Goal: Task Accomplishment & Management: Manage account settings

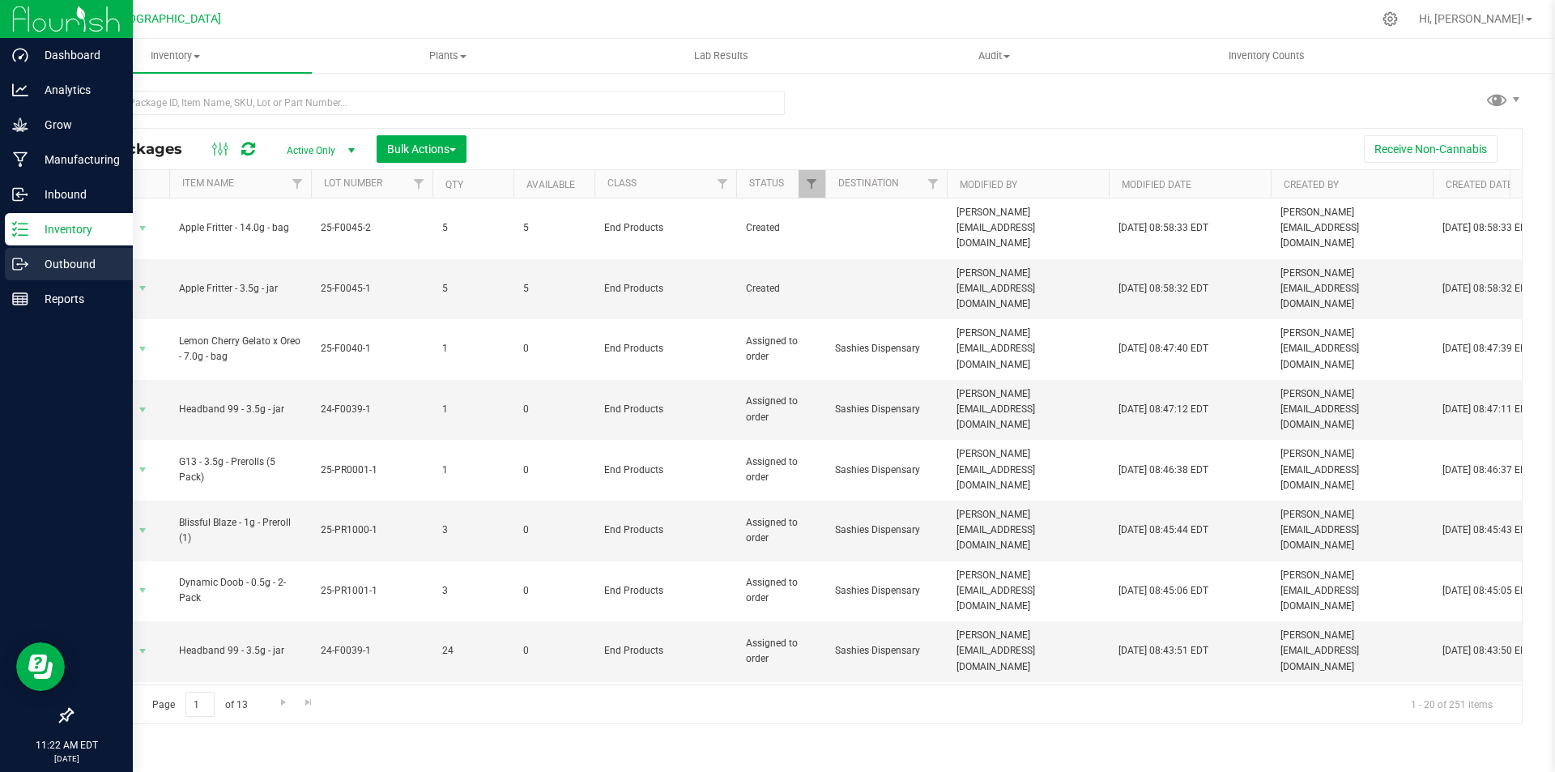
click at [22, 262] on icon at bounding box center [17, 263] width 9 height 11
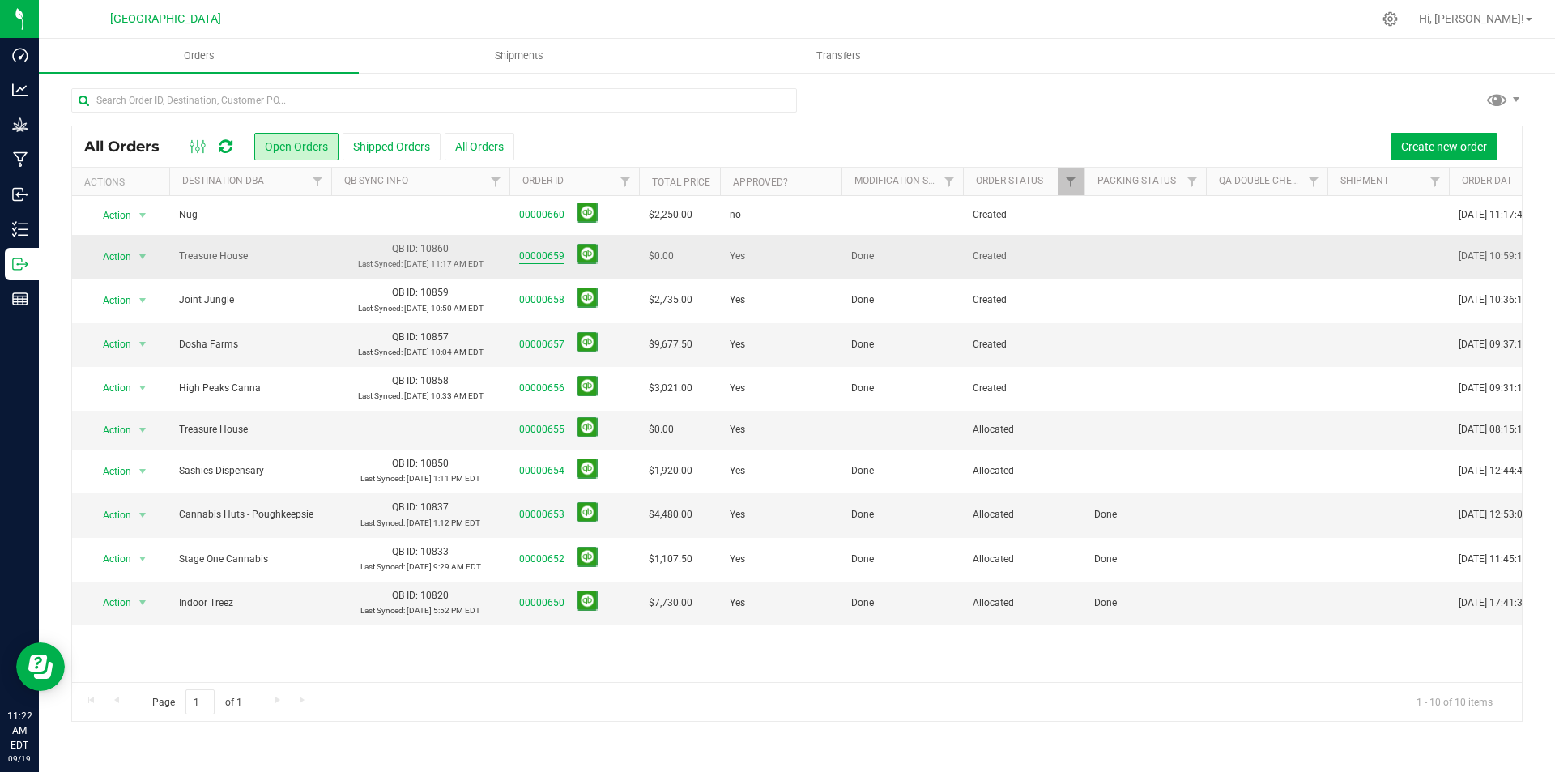
click at [534, 257] on link "00000659" at bounding box center [541, 256] width 45 height 15
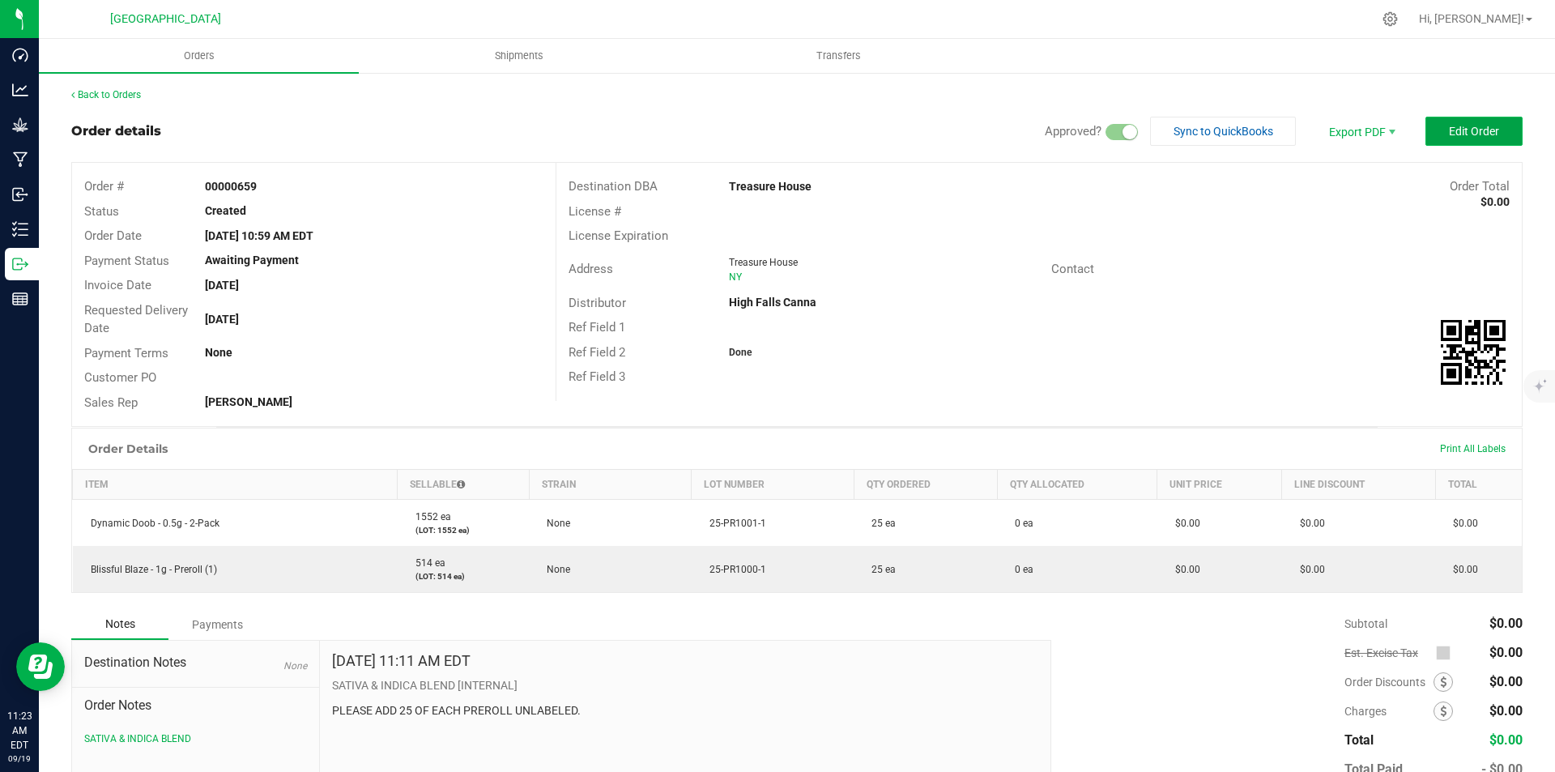
click at [1449, 137] on span "Edit Order" at bounding box center [1474, 131] width 50 height 13
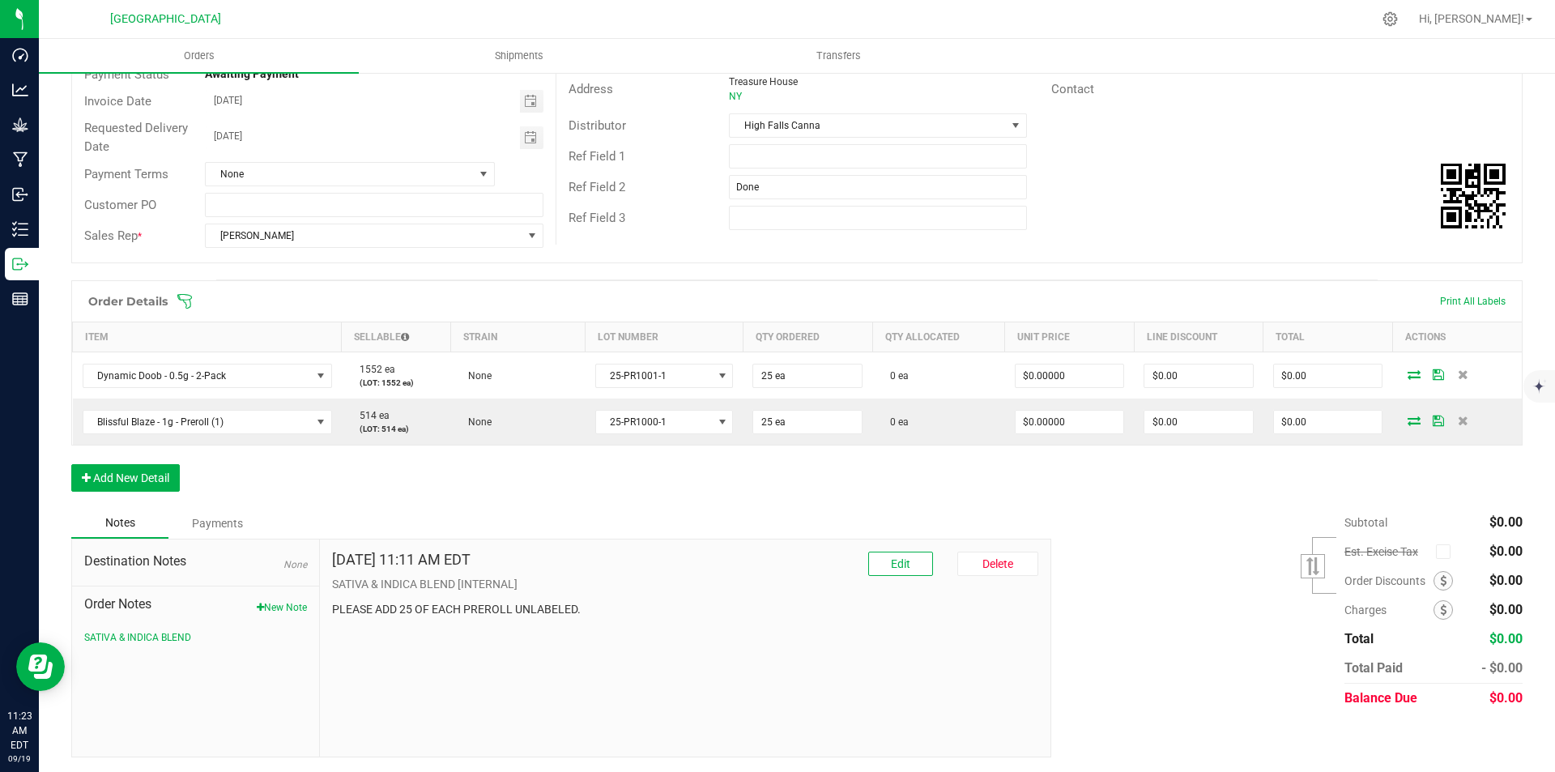
scroll to position [188, 0]
click at [166, 479] on button "Add New Detail" at bounding box center [125, 476] width 109 height 28
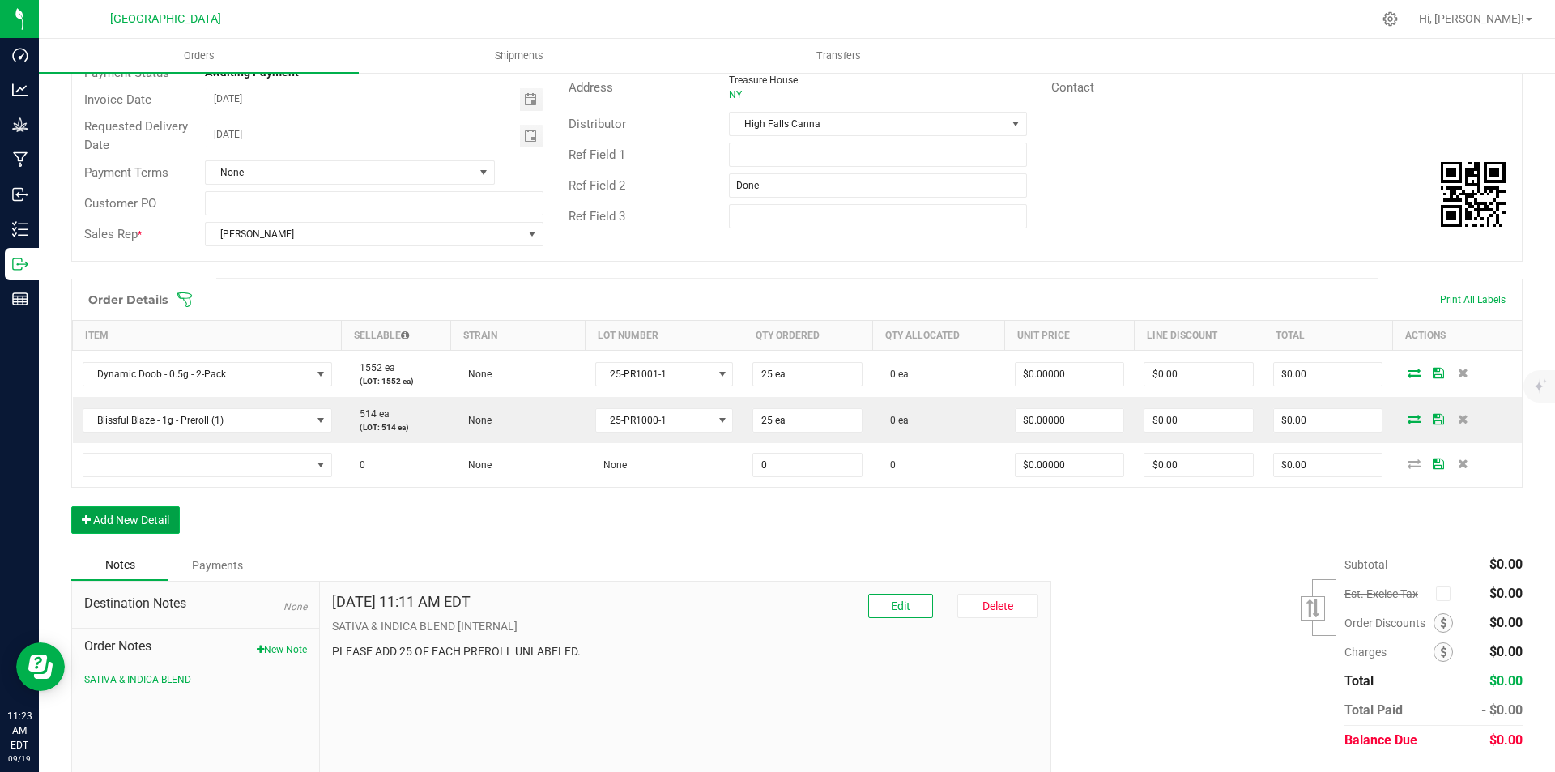
click at [159, 522] on button "Add New Detail" at bounding box center [125, 520] width 109 height 28
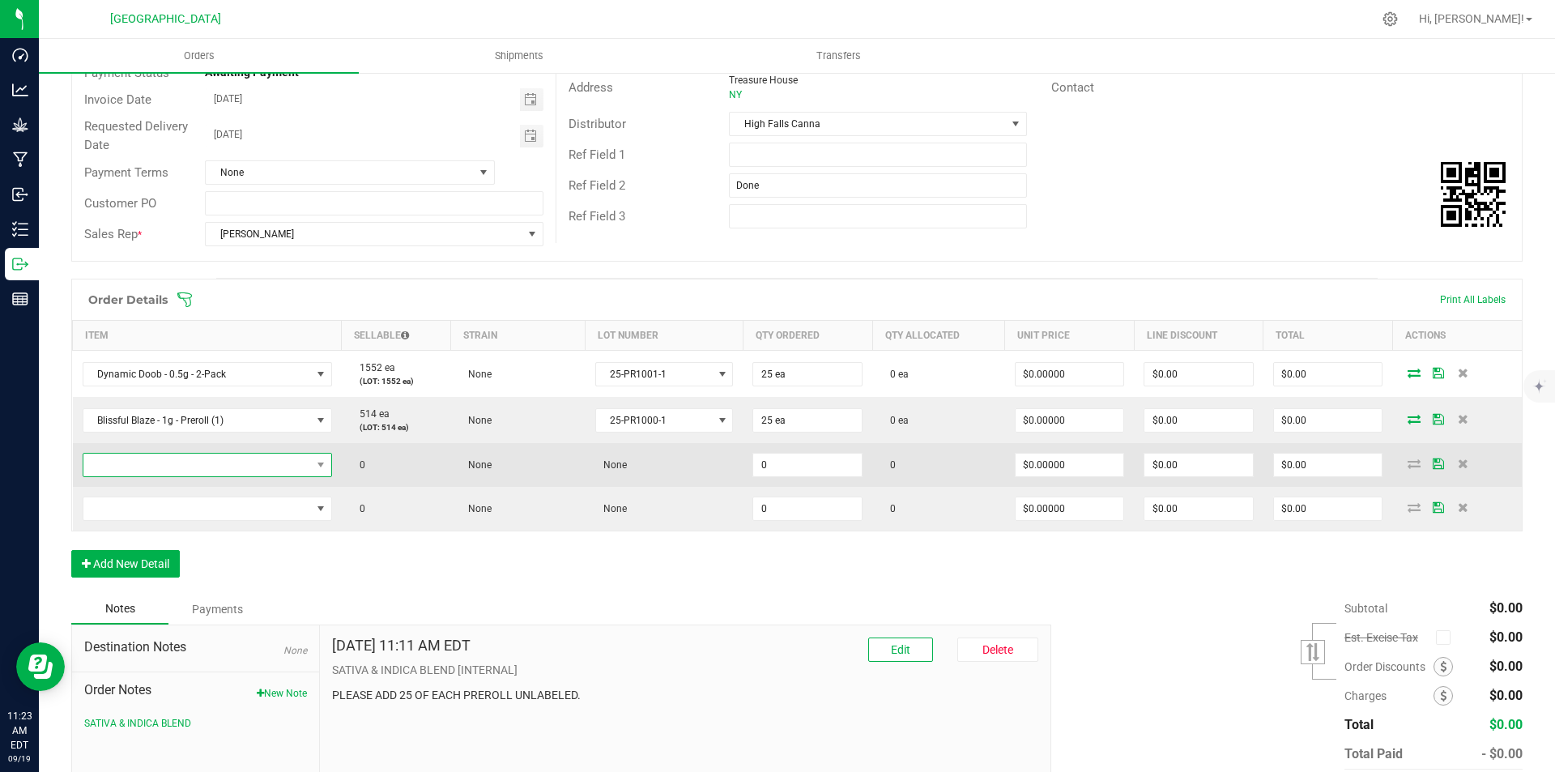
click at [197, 461] on span "NO DATA FOUND" at bounding box center [197, 465] width 228 height 23
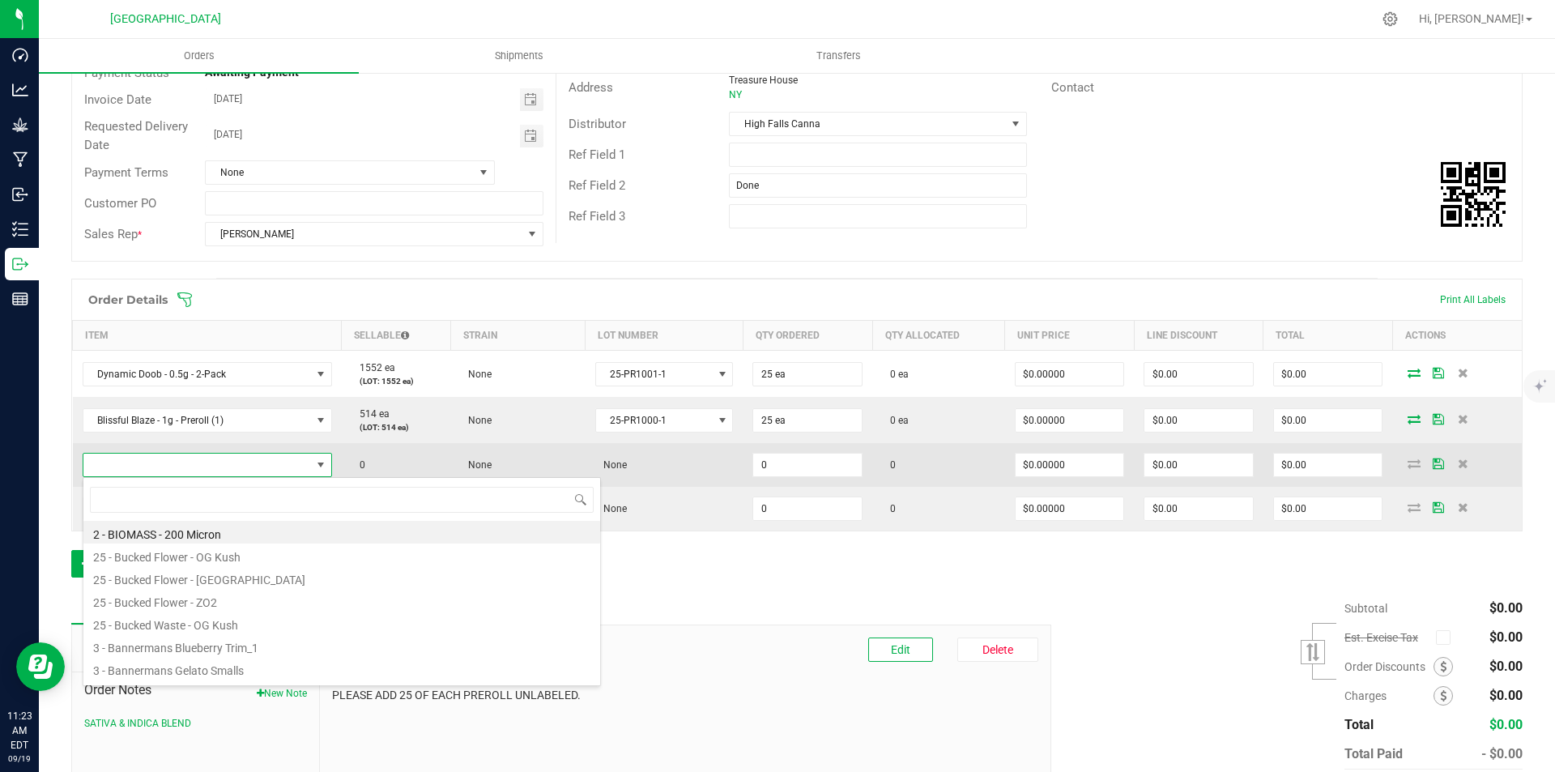
scroll to position [24, 246]
type input "sat"
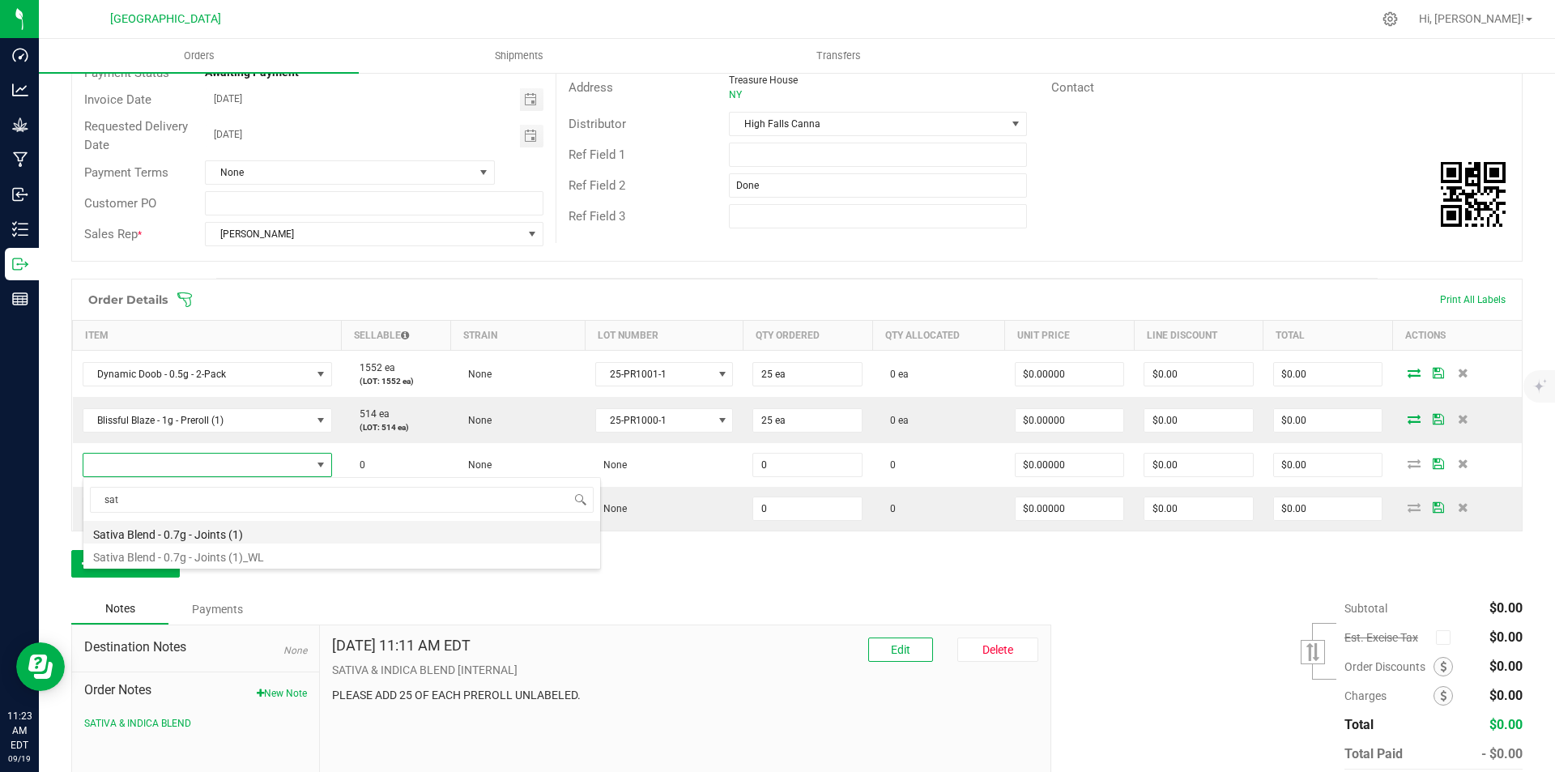
click at [268, 528] on li "Sativa Blend - 0.7g - Joints (1)" at bounding box center [341, 532] width 517 height 23
type input "0 ea"
type input "$3.50000"
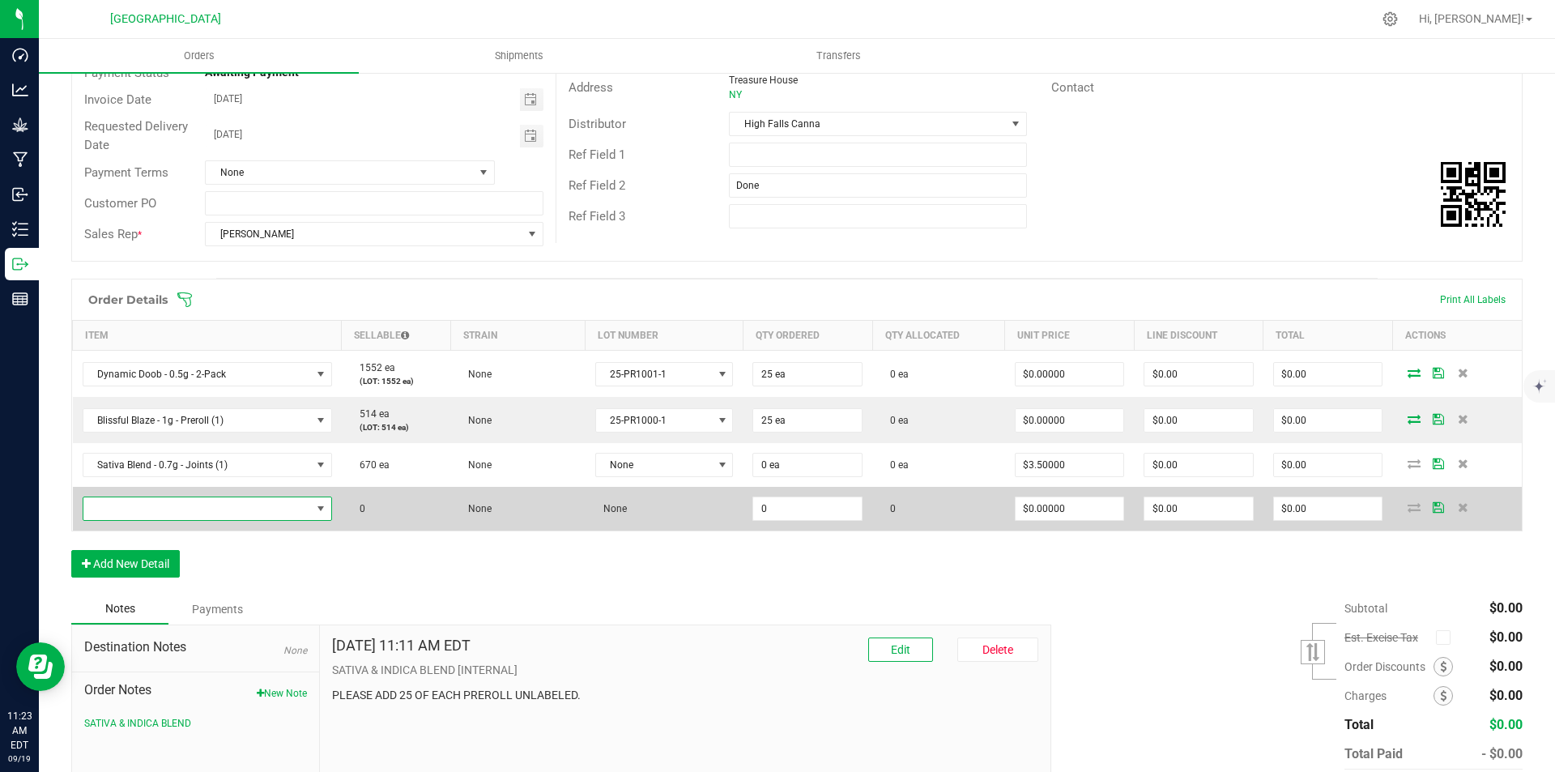
click at [263, 517] on span "NO DATA FOUND" at bounding box center [197, 508] width 228 height 23
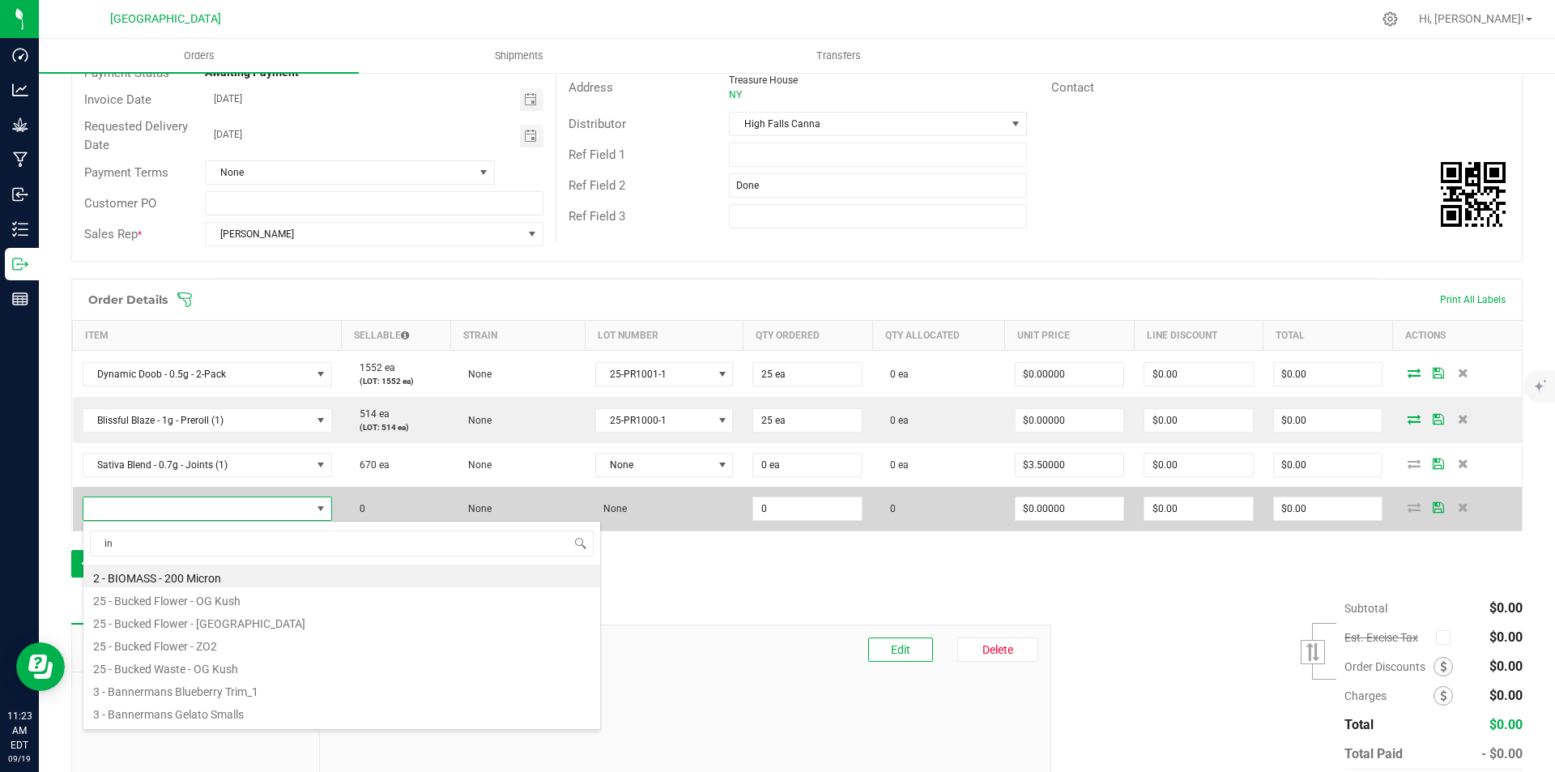
type input "ind"
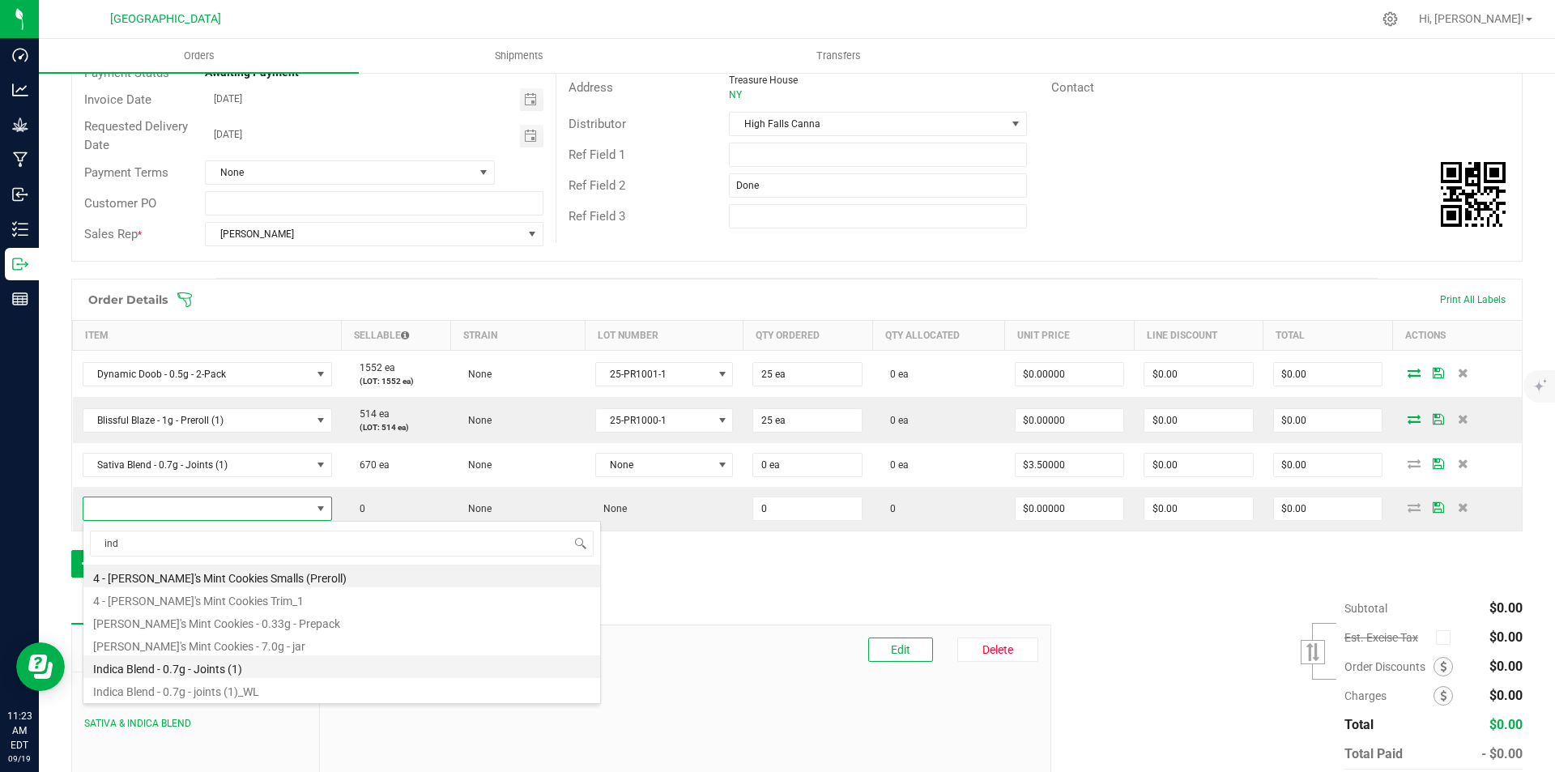
click at [219, 658] on li "Indica Blend - 0.7g - Joints (1)" at bounding box center [341, 666] width 517 height 23
type input "0 ea"
type input "$3.50000"
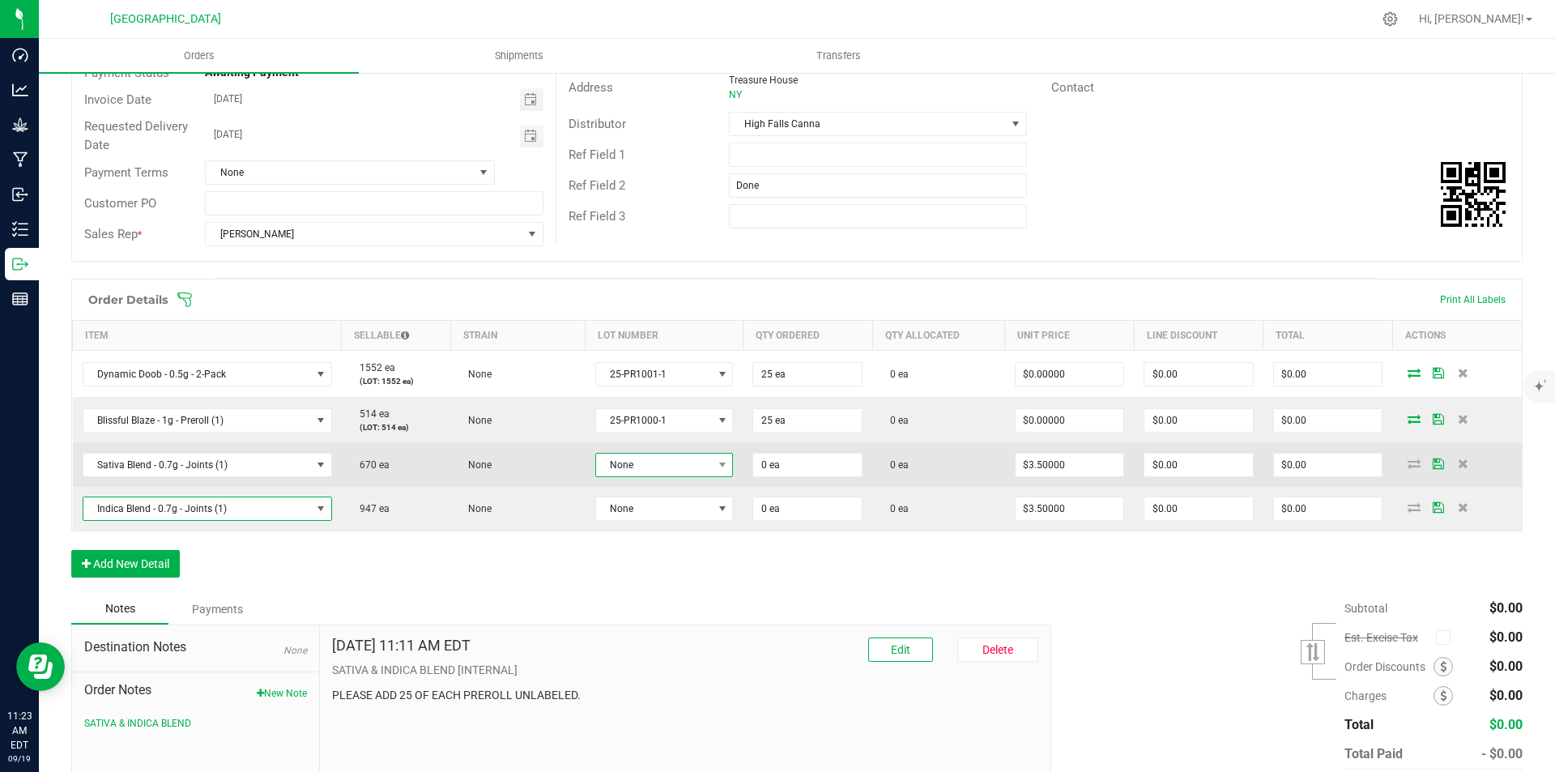
click at [693, 468] on span "None" at bounding box center [654, 465] width 117 height 23
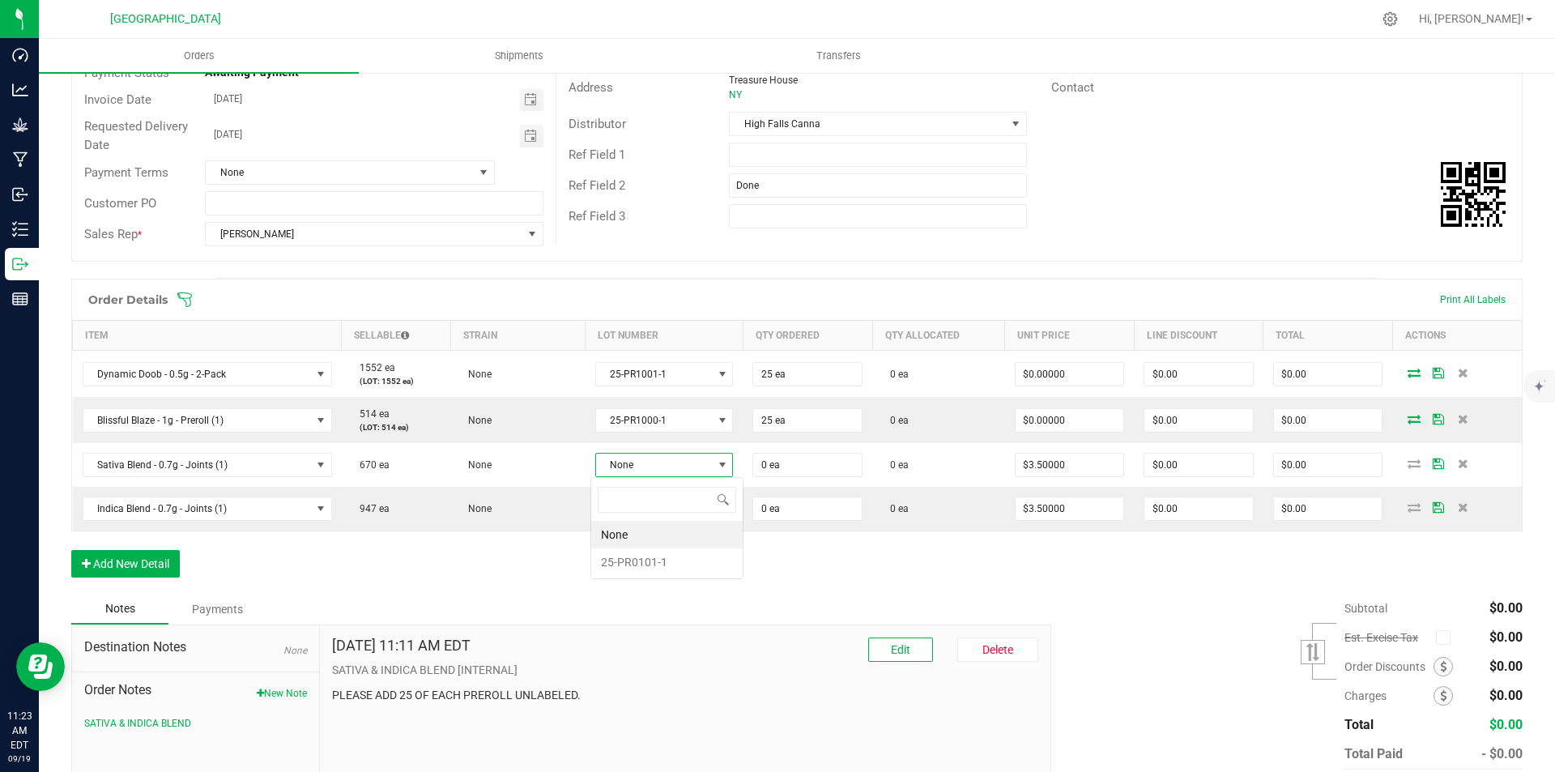
scroll to position [24, 136]
click at [625, 565] on li "25-PR0101-1" at bounding box center [666, 562] width 151 height 28
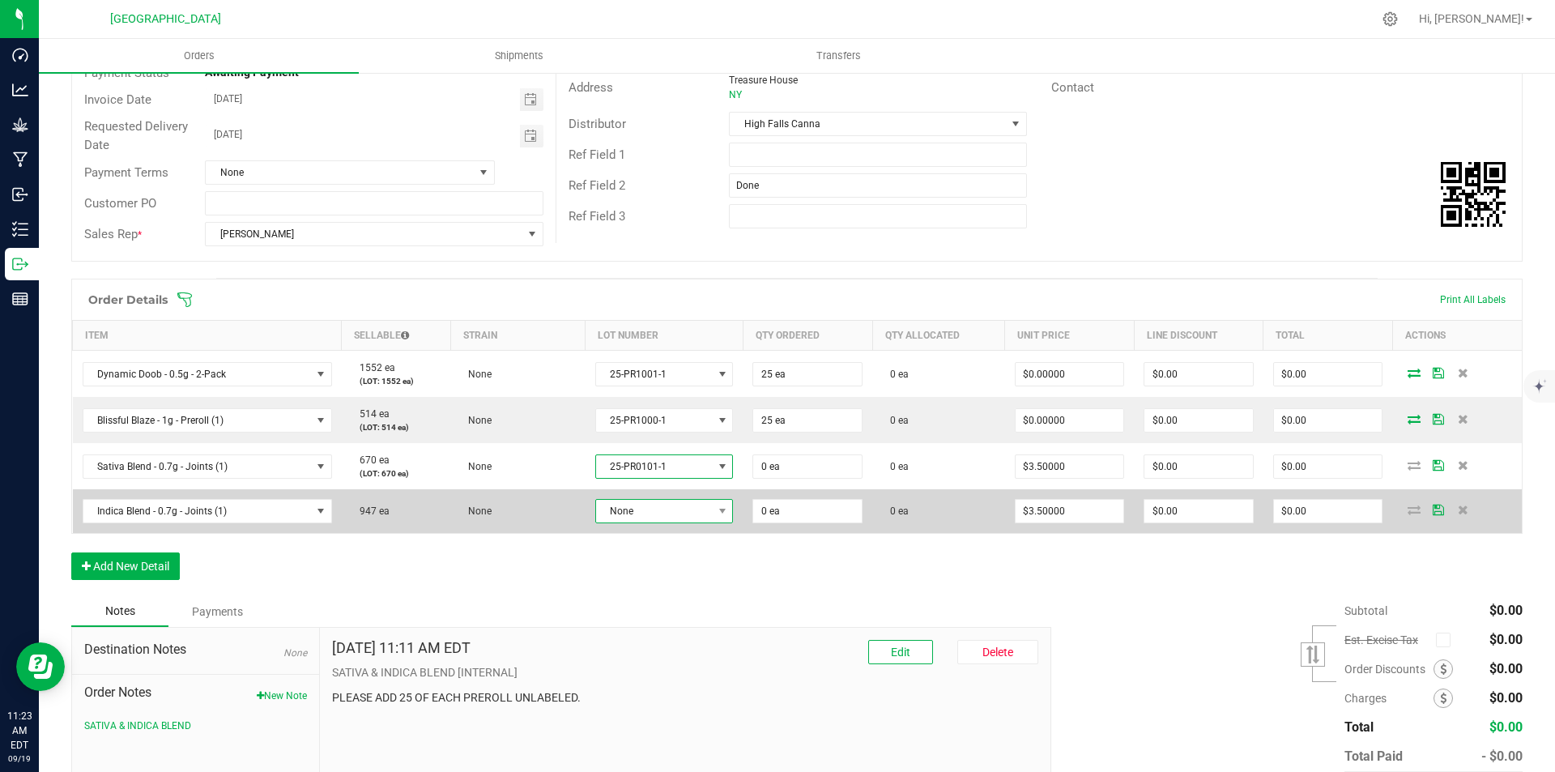
click at [663, 517] on span "None" at bounding box center [654, 511] width 117 height 23
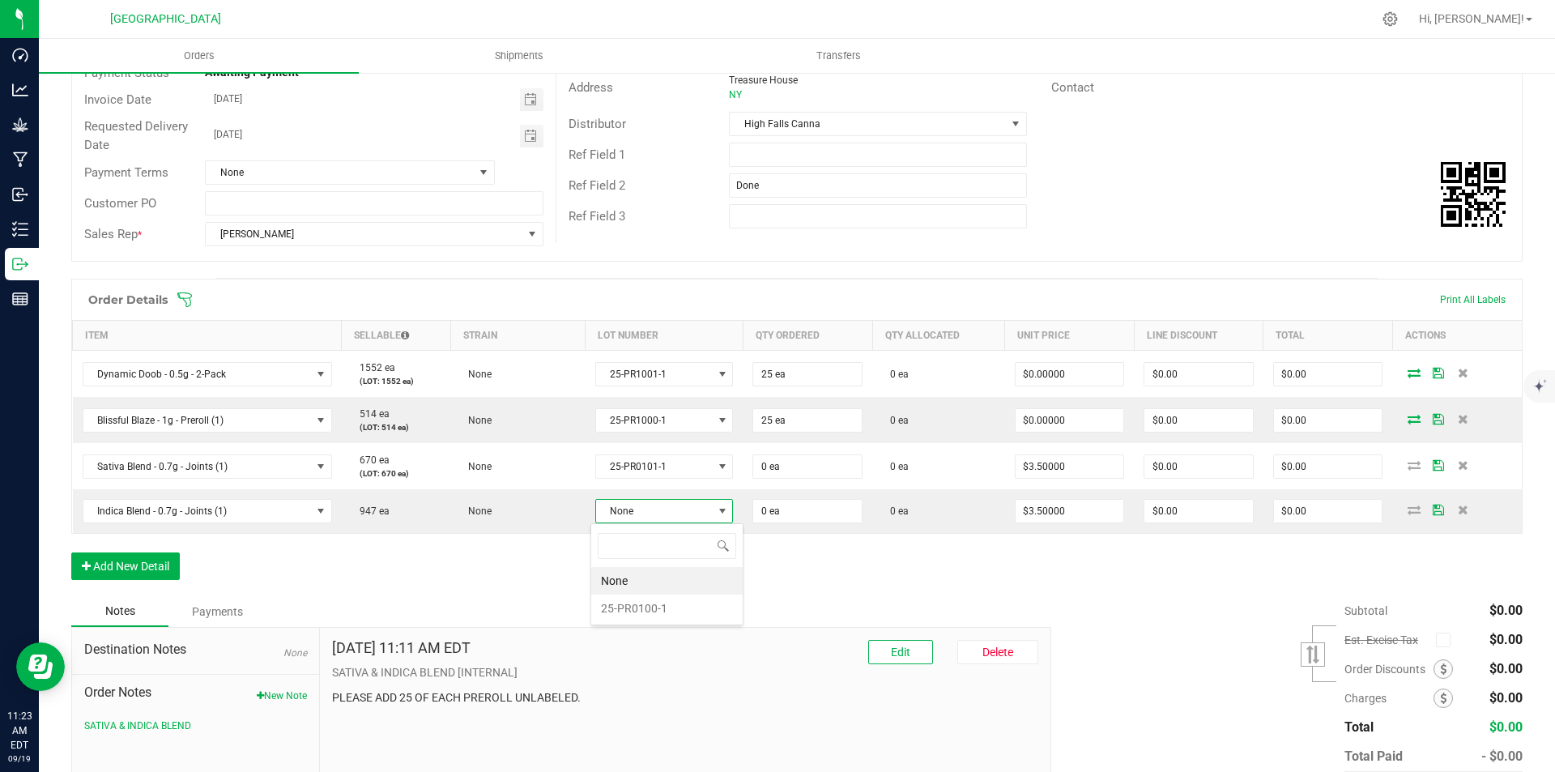
click at [643, 607] on li "25-PR0100-1" at bounding box center [666, 608] width 151 height 28
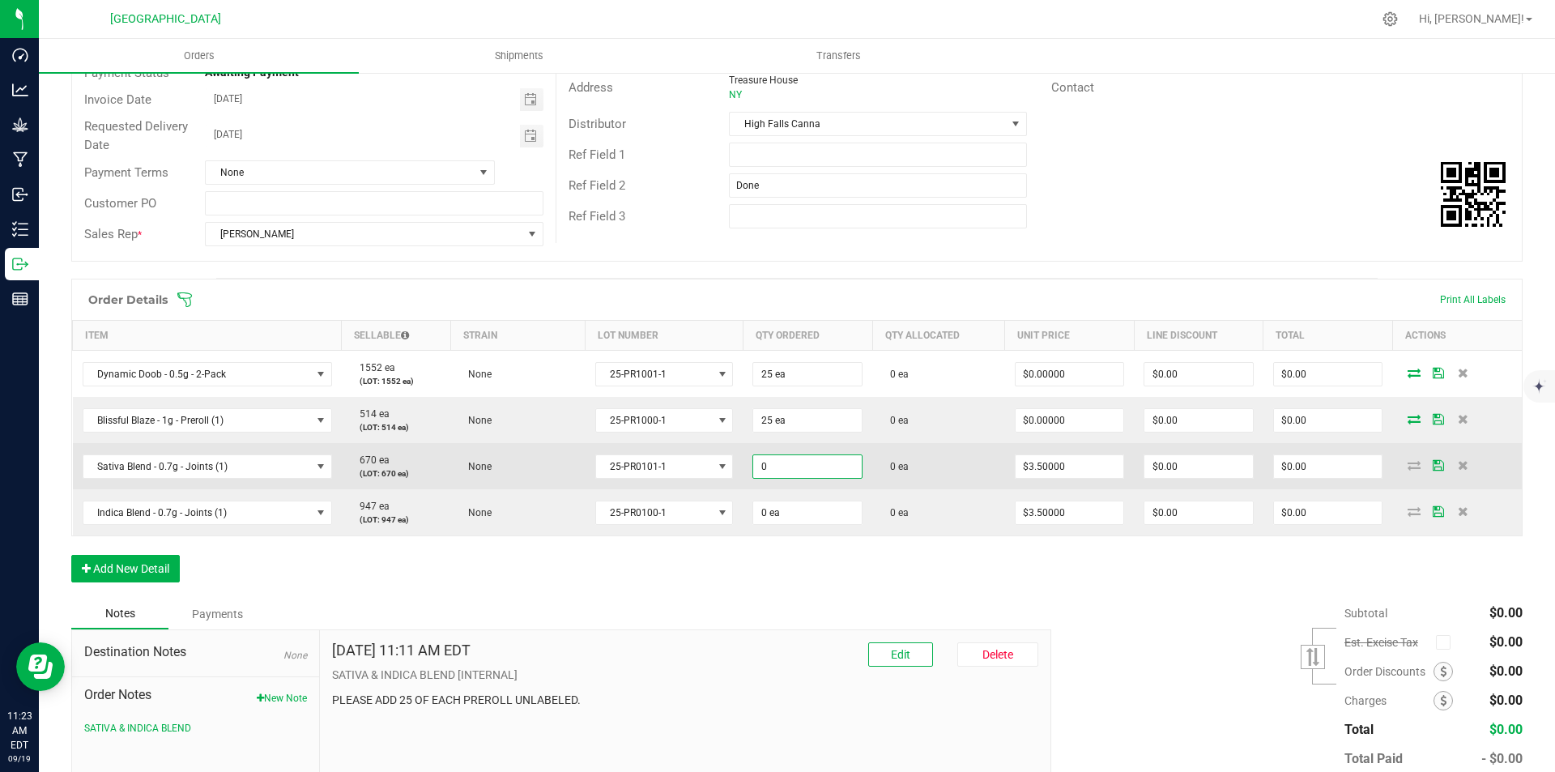
click at [771, 477] on input "0" at bounding box center [807, 466] width 109 height 23
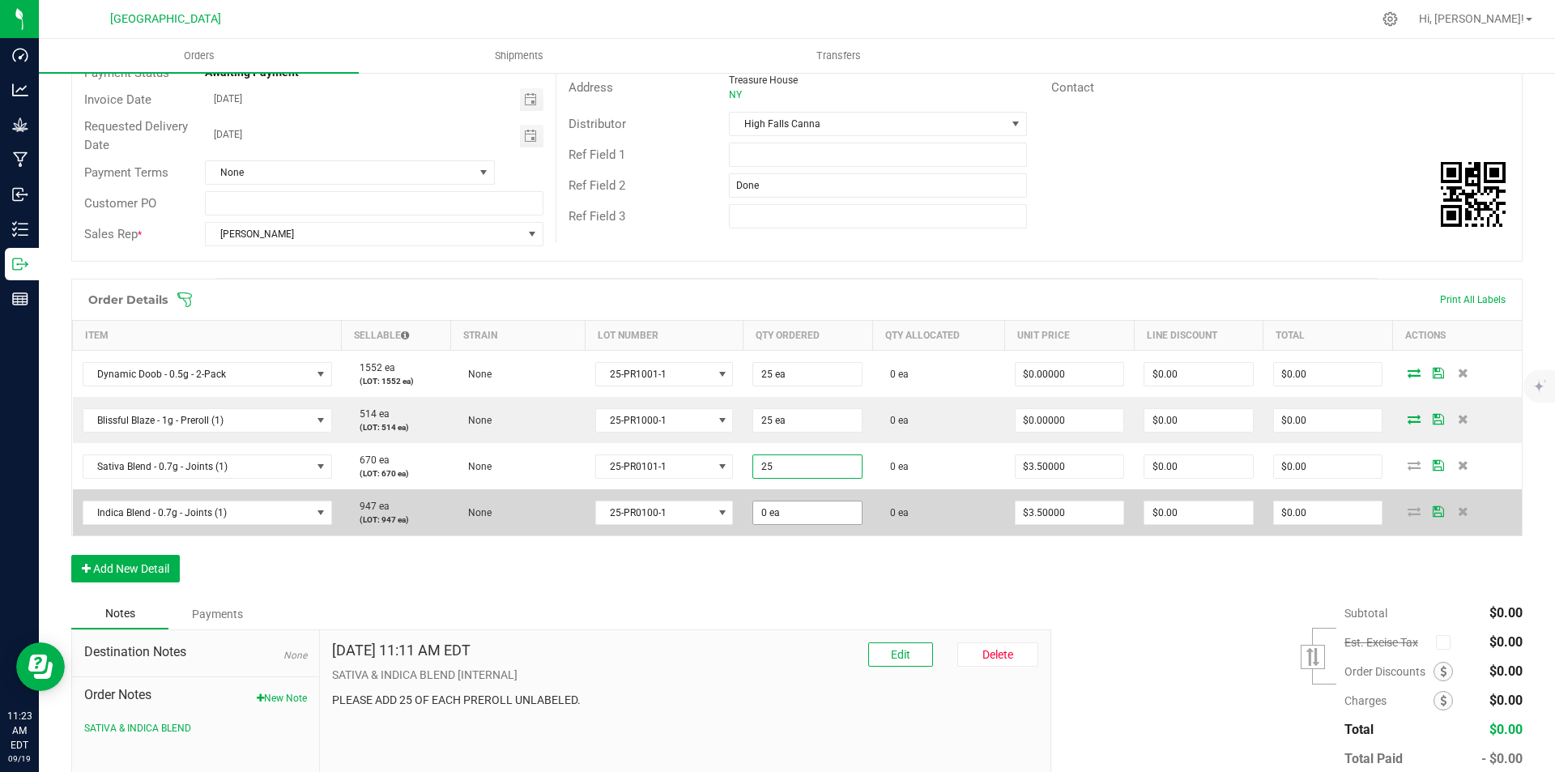
type input "25 ea"
type input "$87.50"
click at [773, 509] on input "0" at bounding box center [807, 512] width 109 height 23
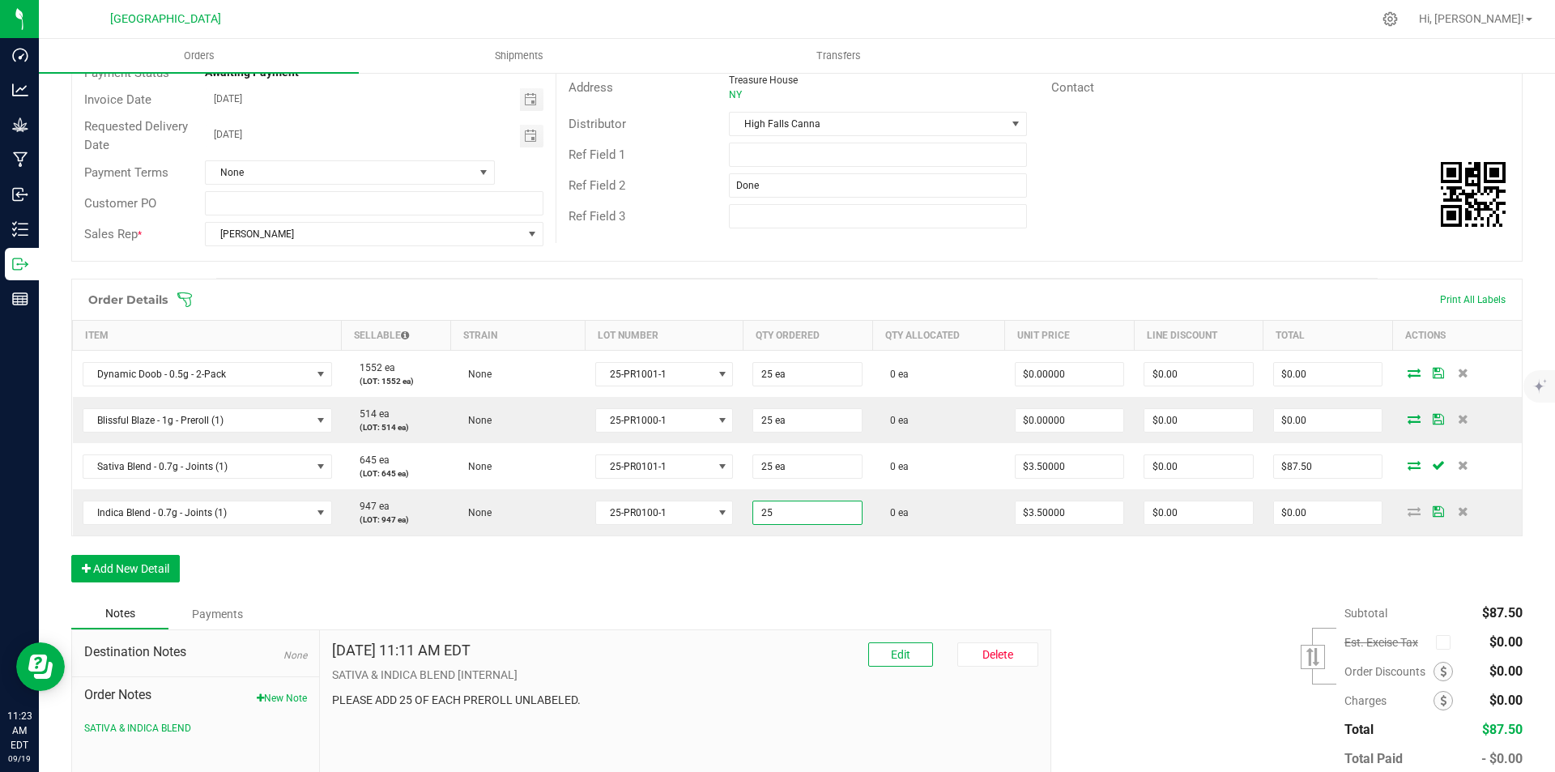
type input "25 ea"
type input "$87.50"
click at [816, 561] on div "Order Details Print All Labels Item Sellable Strain Lot Number Qty Ordered Qty …" at bounding box center [796, 439] width 1451 height 320
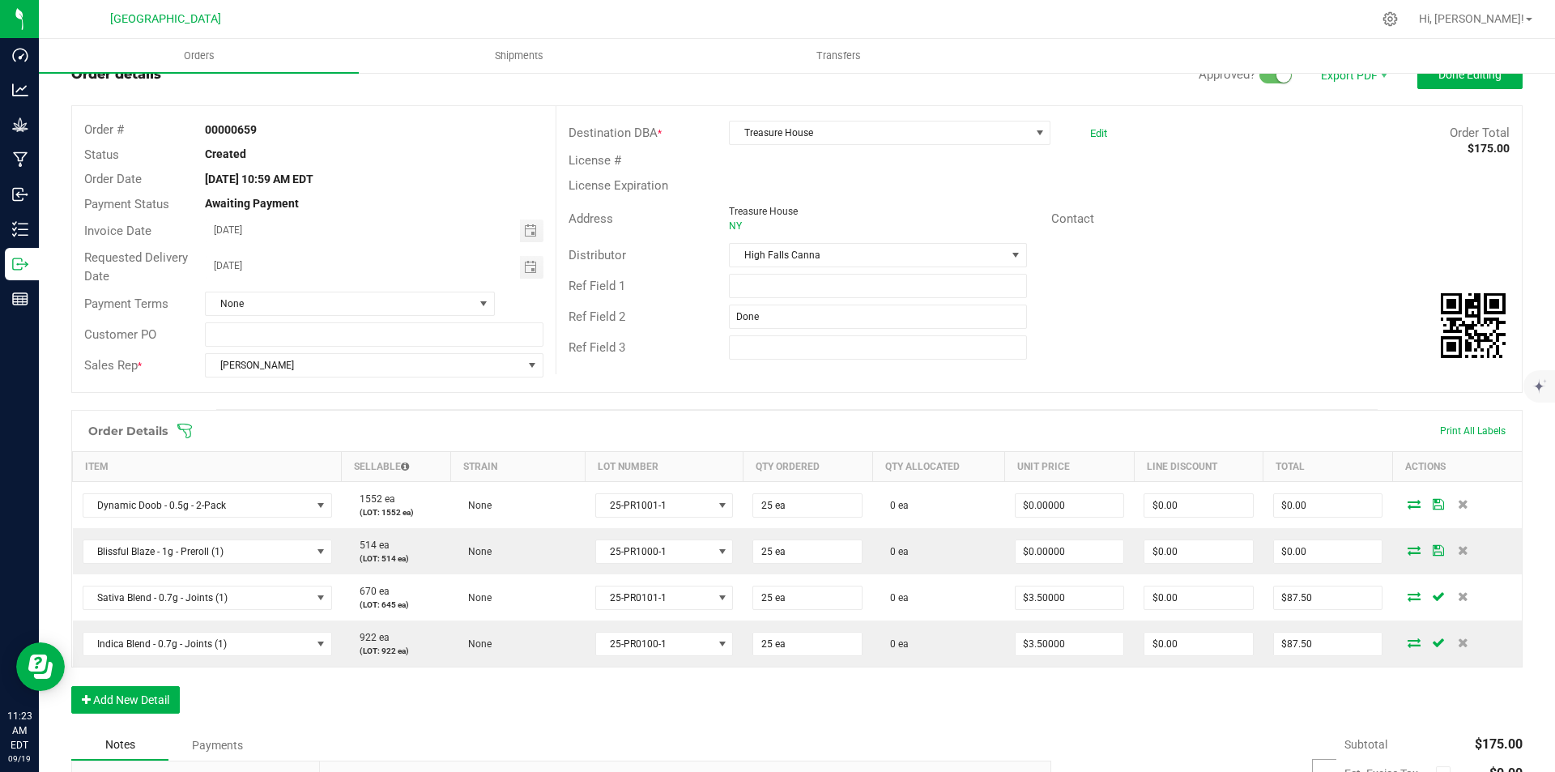
scroll to position [0, 0]
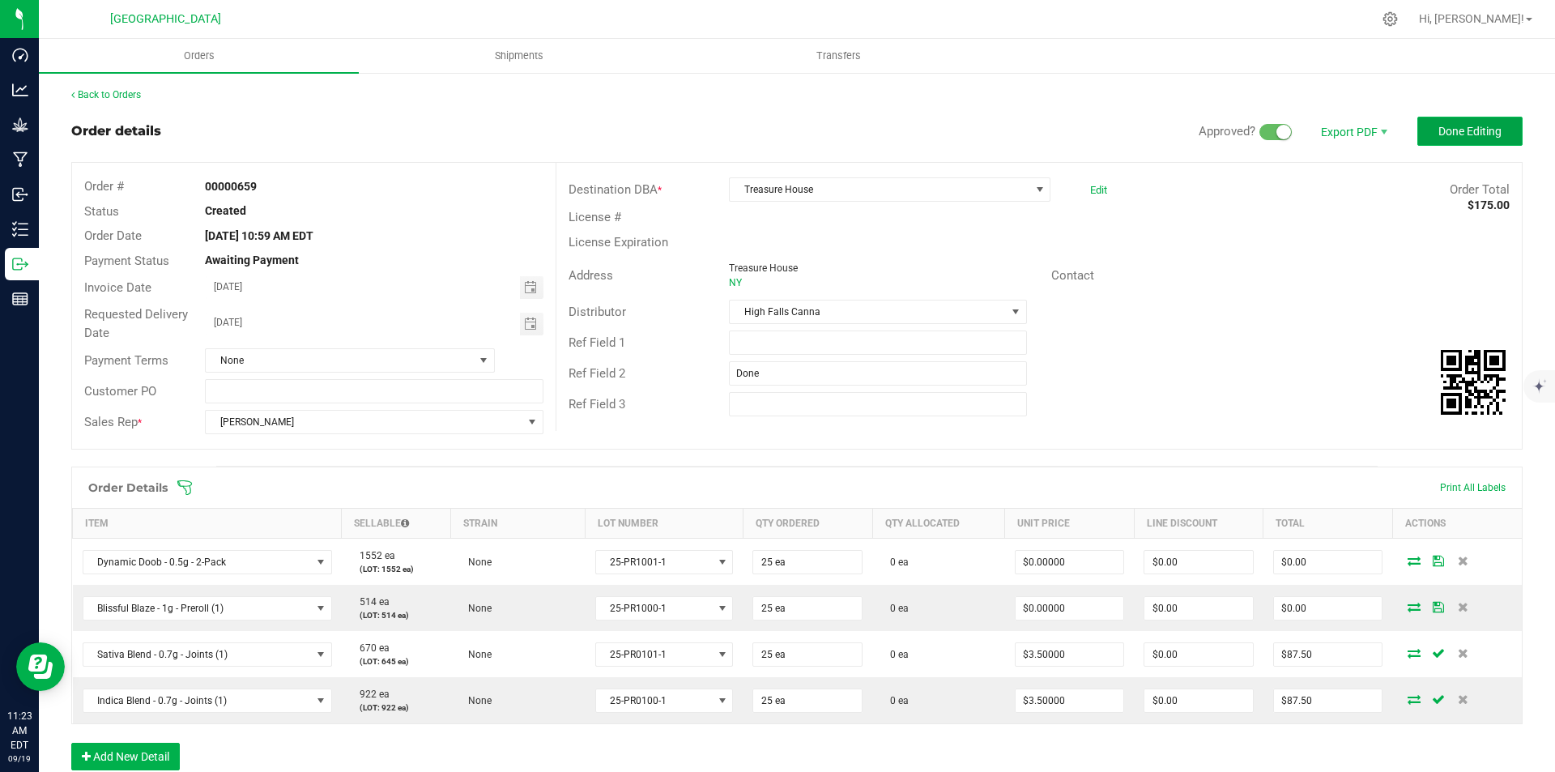
click at [1442, 120] on button "Done Editing" at bounding box center [1469, 131] width 105 height 29
